Goal: Task Accomplishment & Management: Manage account settings

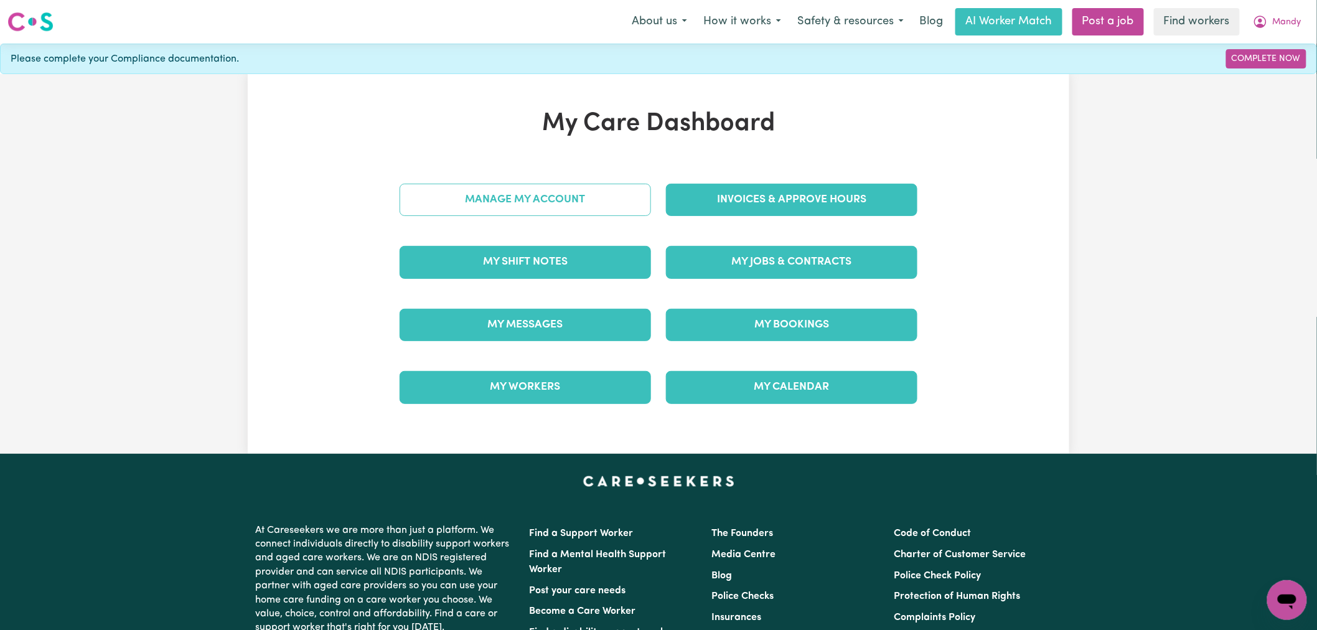
click at [513, 209] on link "Manage My Account" at bounding box center [525, 200] width 251 height 32
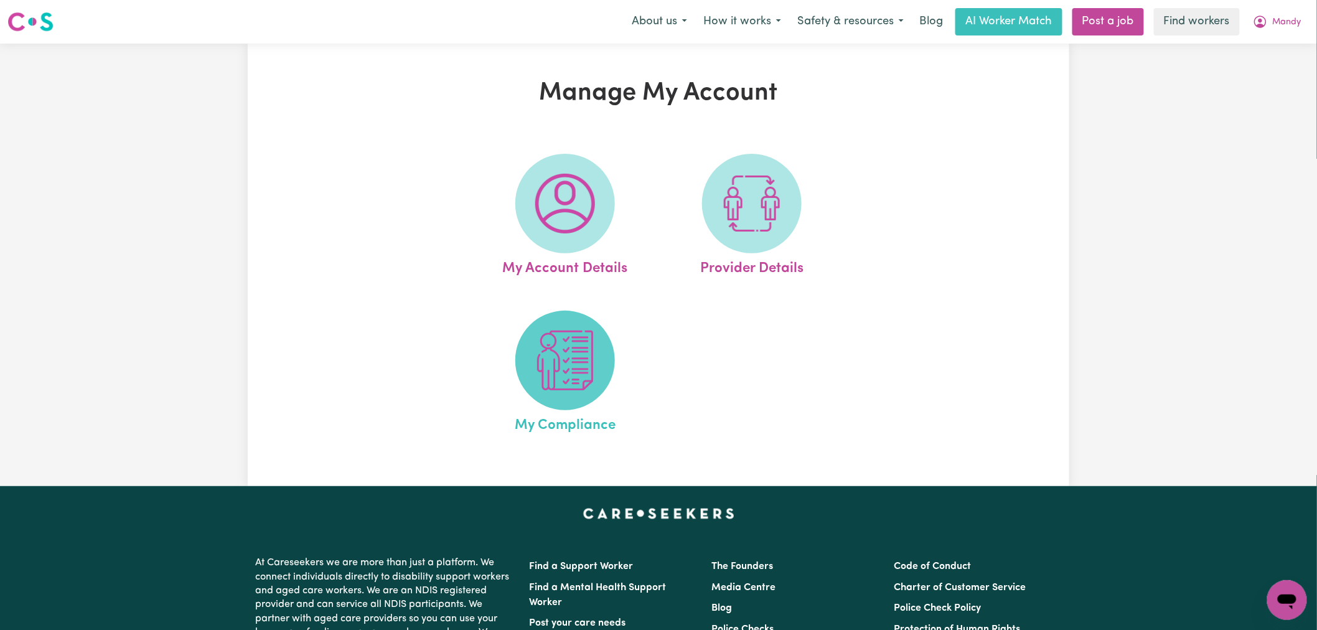
click at [545, 372] on img at bounding box center [565, 361] width 60 height 60
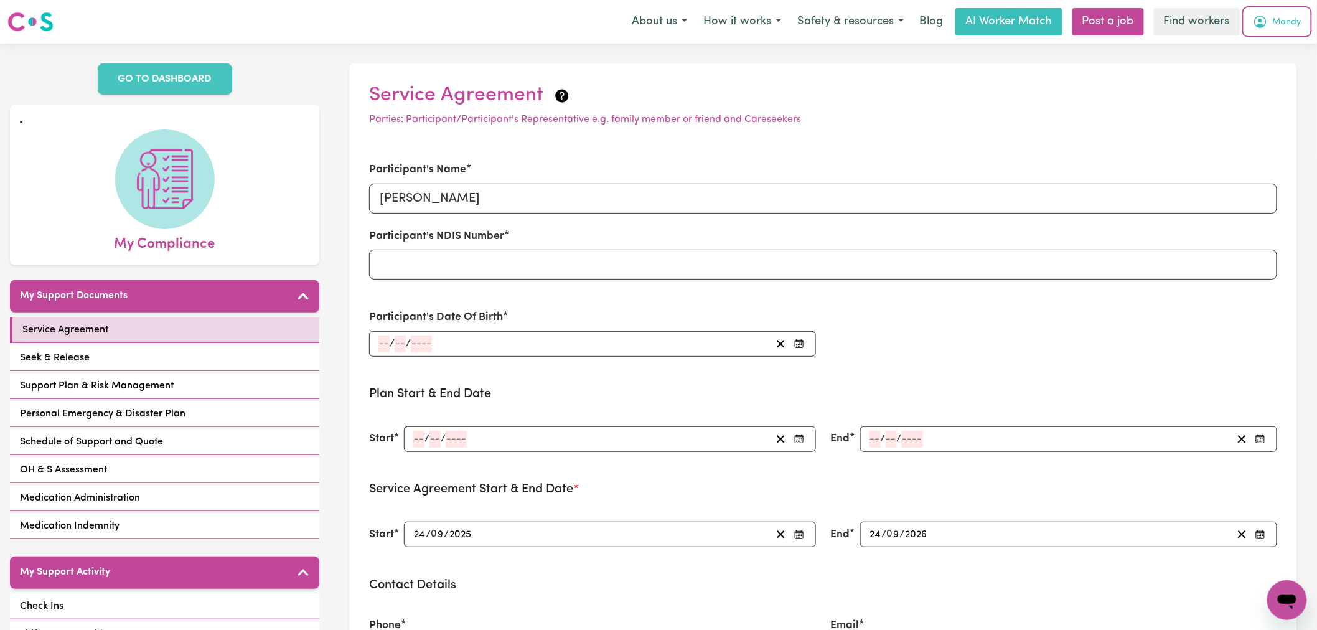
click at [1271, 22] on button "Mandy" at bounding box center [1277, 22] width 65 height 26
click at [1273, 38] on link "My Dashboard" at bounding box center [1260, 49] width 98 height 24
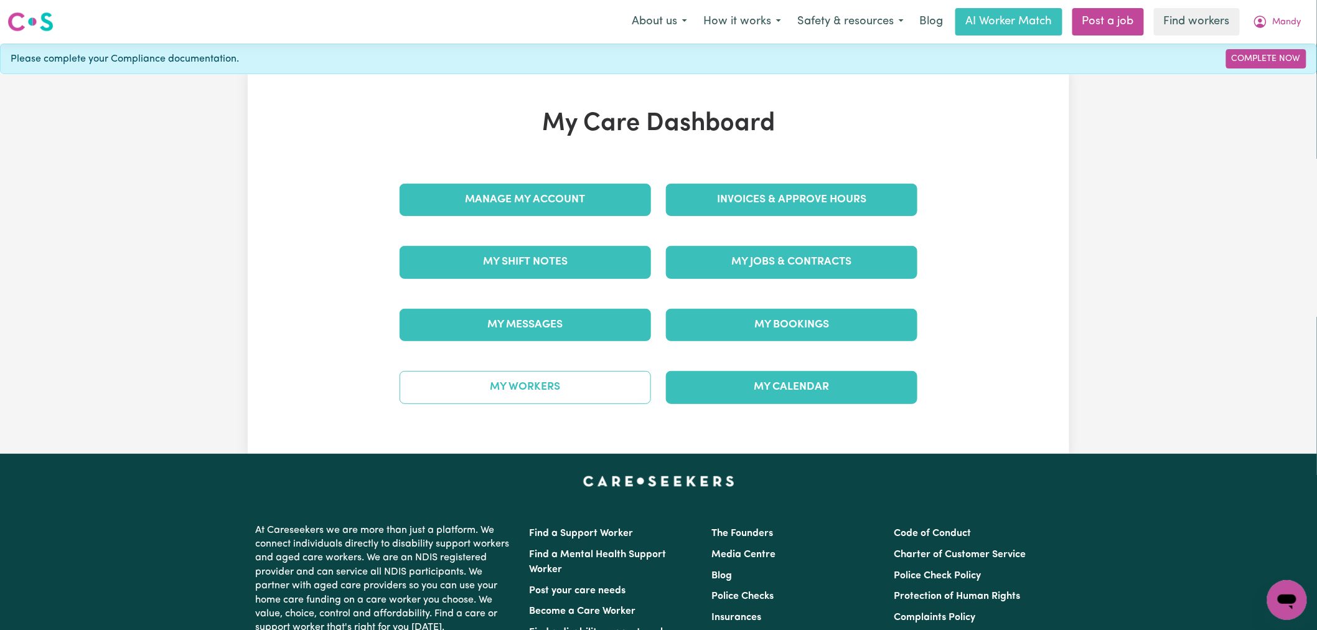
click at [595, 382] on link "My Workers" at bounding box center [525, 387] width 251 height 32
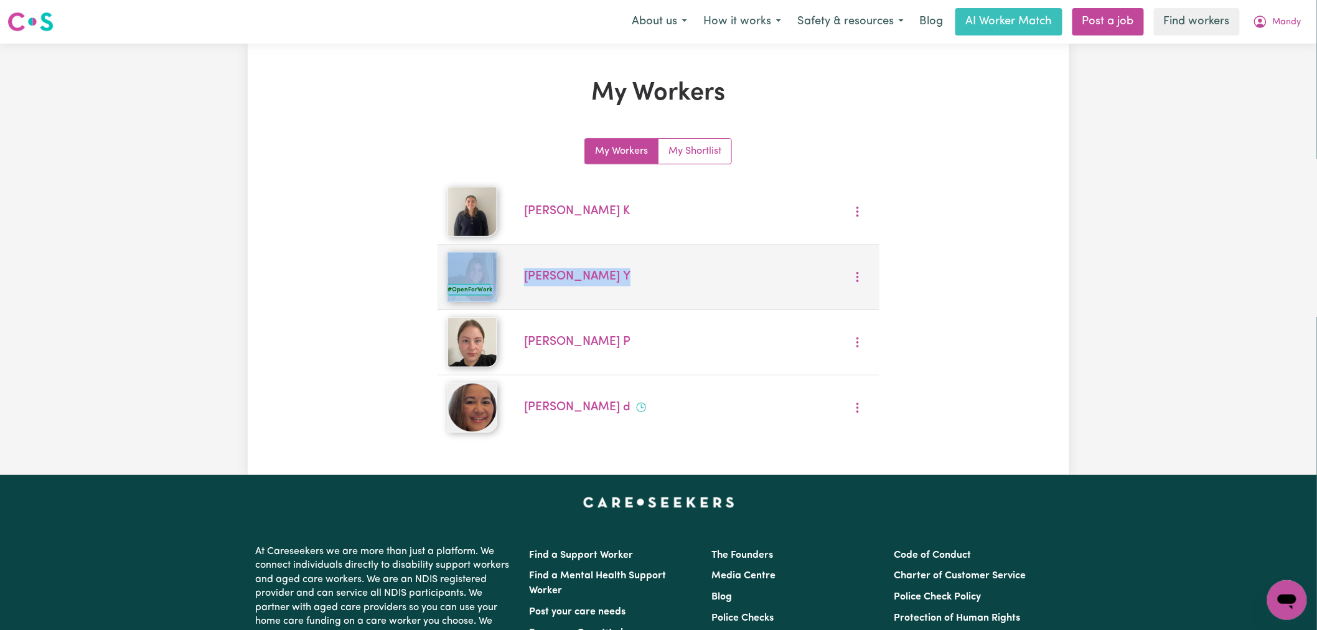
drag, startPoint x: 578, startPoint y: 282, endPoint x: 515, endPoint y: 276, distance: 62.5
click at [515, 276] on li "#OpenForWork Shayna Y" at bounding box center [658, 277] width 441 height 65
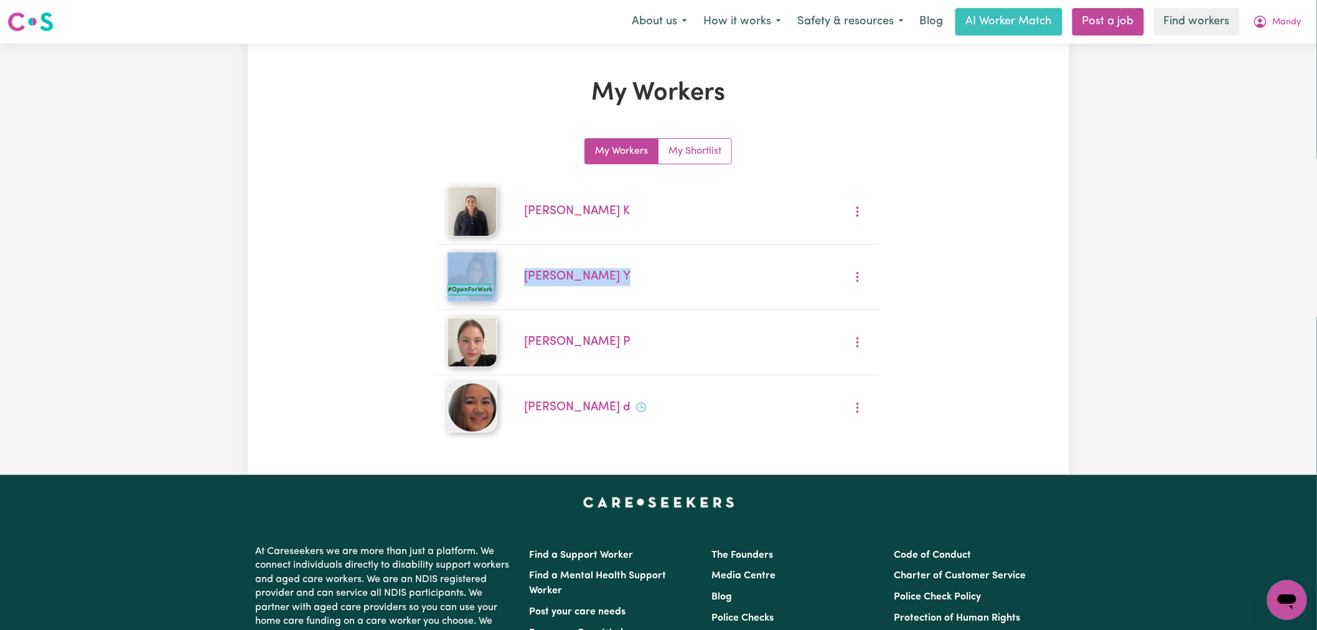
copy li "#OpenForWork Shayna Y"
click at [1282, 17] on span "Mandy" at bounding box center [1287, 23] width 29 height 14
click at [1267, 53] on link "My Dashboard" at bounding box center [1260, 49] width 98 height 24
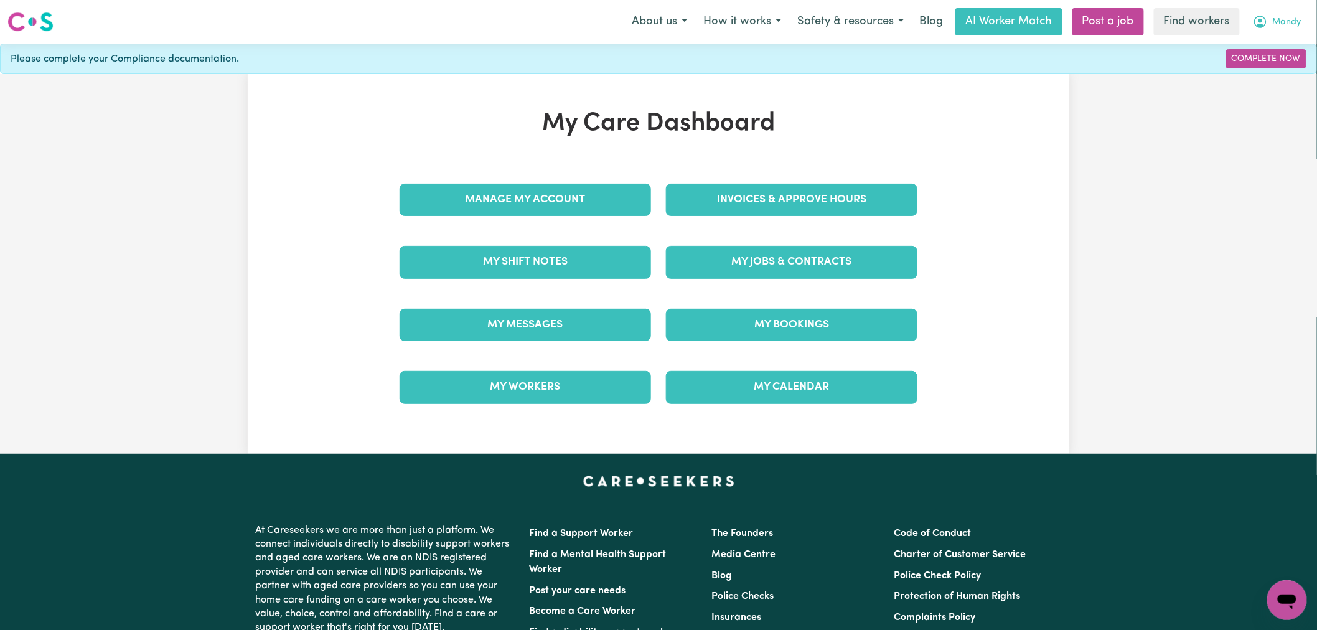
click at [1278, 21] on span "Mandy" at bounding box center [1287, 23] width 29 height 14
click at [1264, 77] on link "Logout" at bounding box center [1260, 72] width 98 height 24
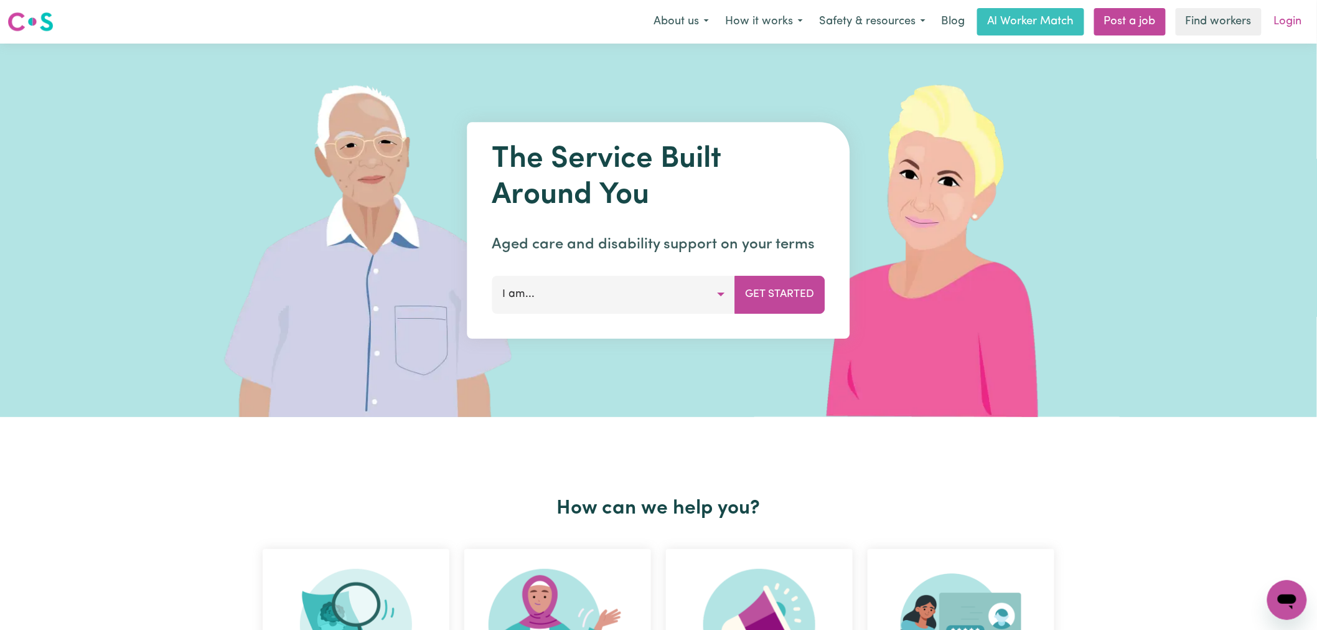
click at [1285, 30] on link "Login" at bounding box center [1288, 21] width 43 height 27
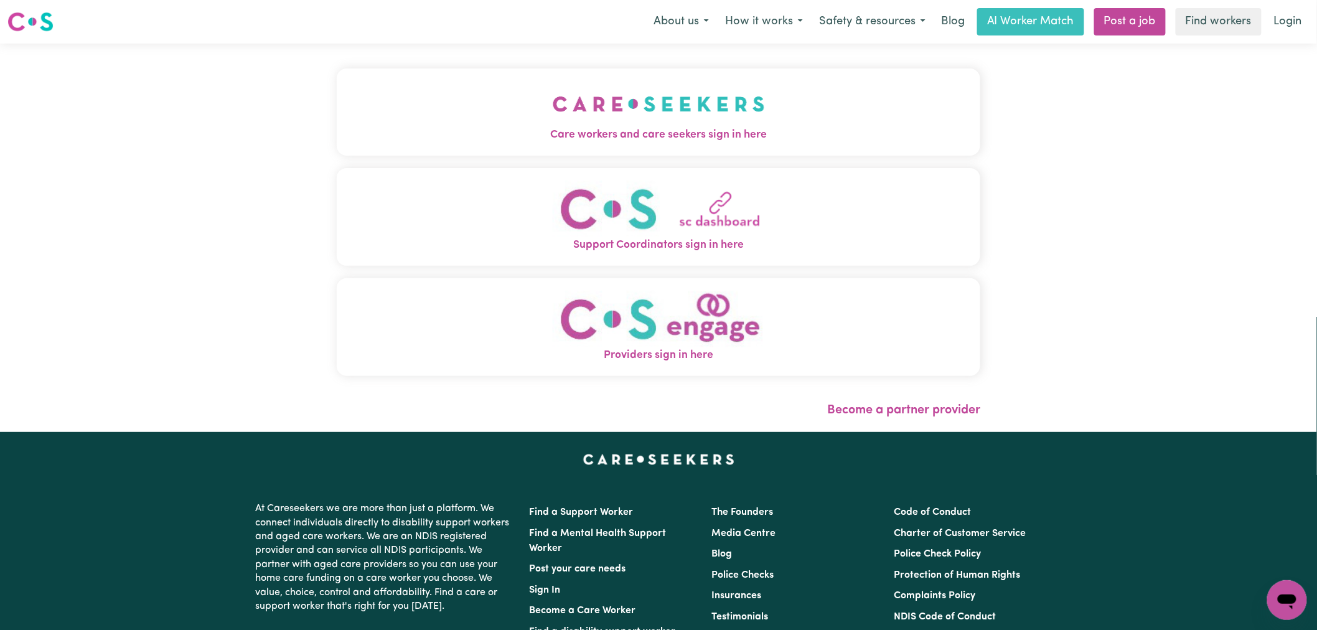
click at [417, 135] on span "Care workers and care seekers sign in here" at bounding box center [659, 135] width 644 height 16
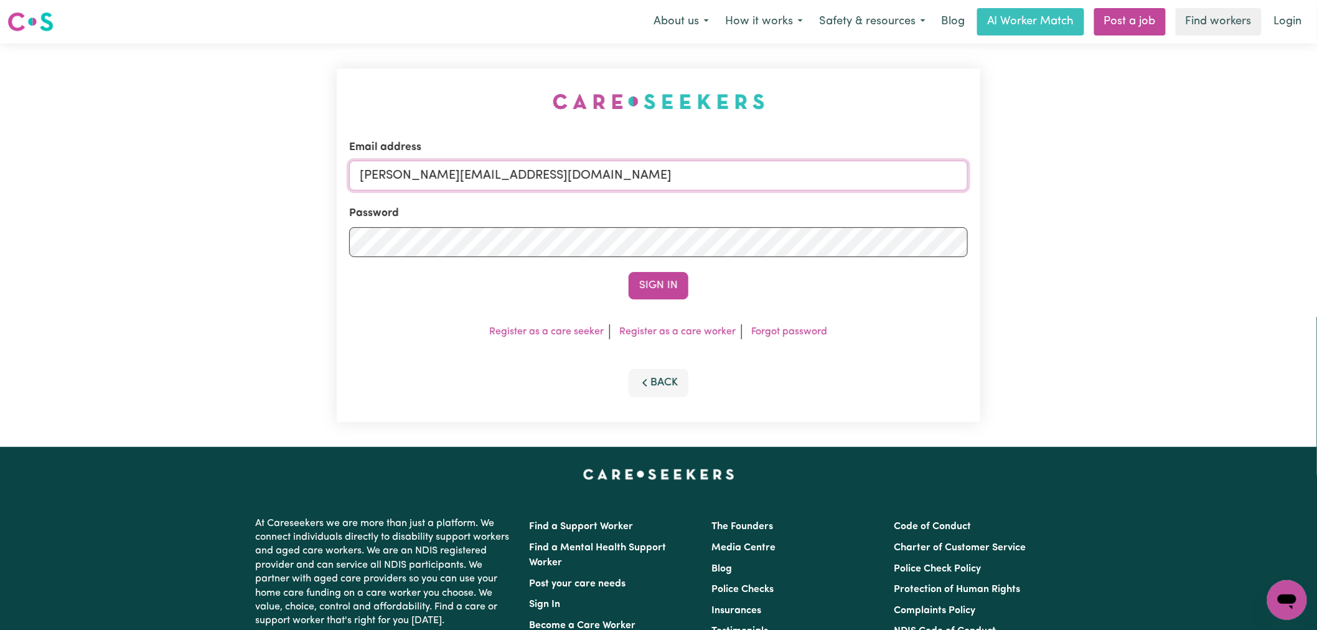
click at [552, 177] on input "lindsay@careseekers.com.au" at bounding box center [658, 176] width 619 height 30
drag, startPoint x: 665, startPoint y: 181, endPoint x: 426, endPoint y: 171, distance: 238.6
click at [425, 171] on input "superuser~sanjalovrakovicJC@careseekers.com.au" at bounding box center [658, 176] width 619 height 30
type input "superuser~sanjalovrakovicJC@careseekers.com.au"
click at [629, 272] on button "Sign In" at bounding box center [659, 285] width 60 height 27
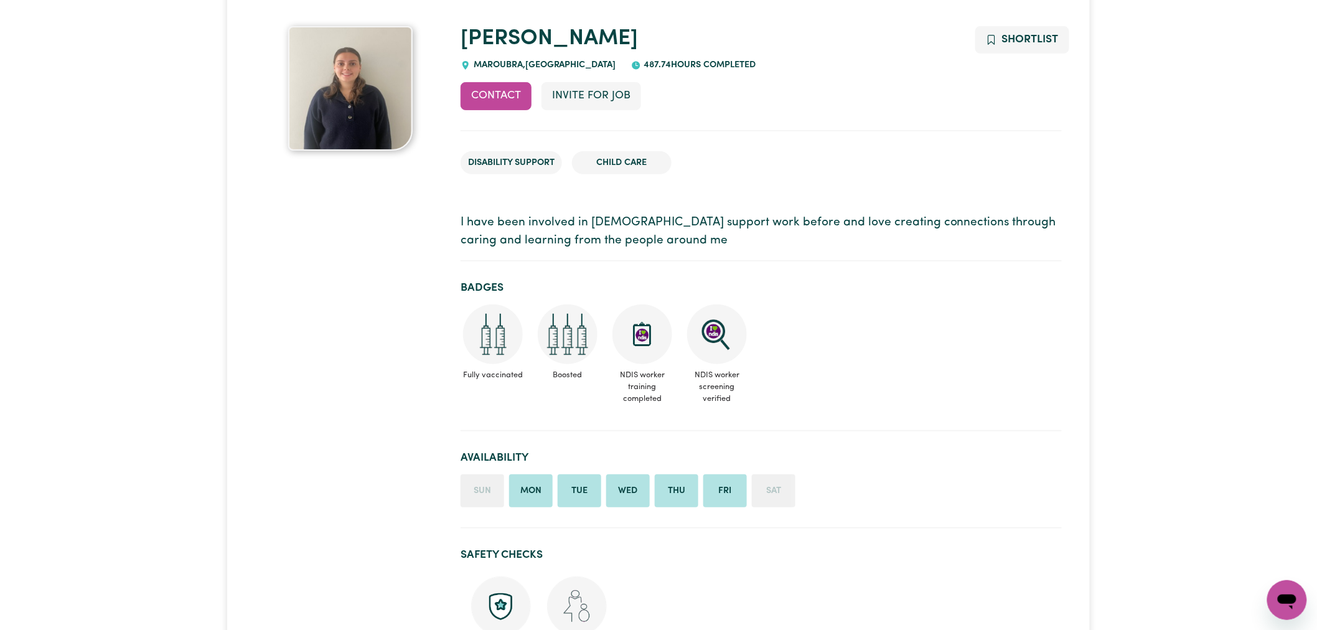
scroll to position [207, 0]
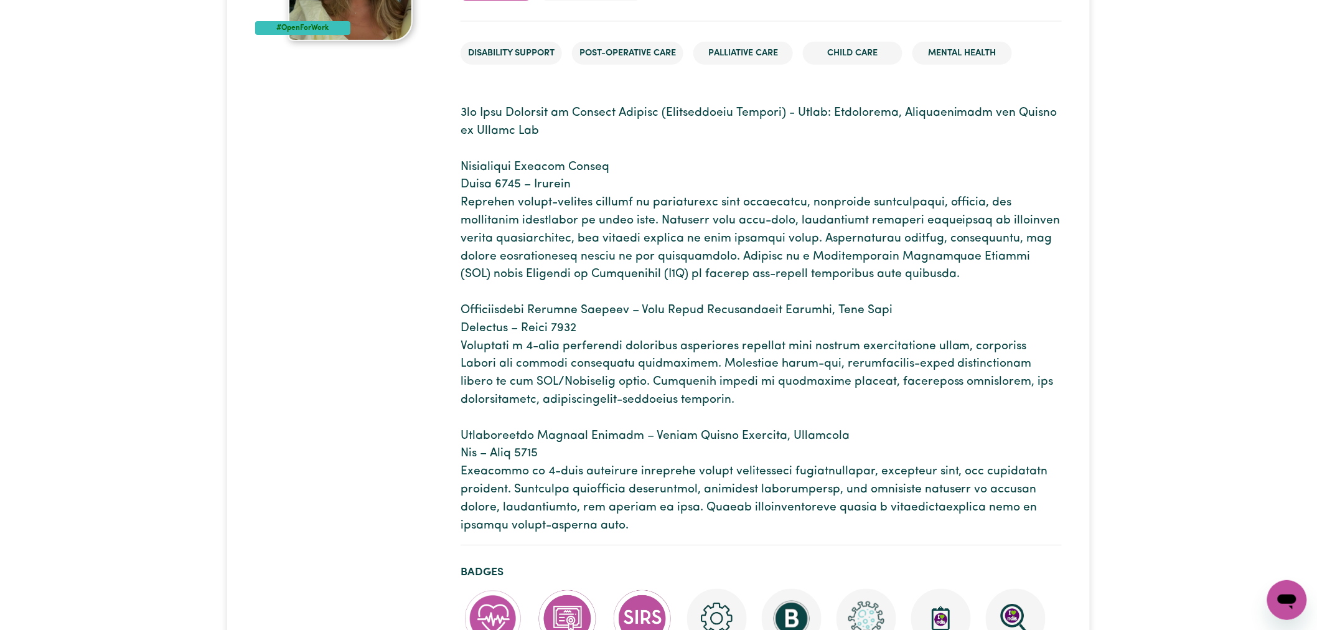
scroll to position [415, 0]
